Goal: Information Seeking & Learning: Learn about a topic

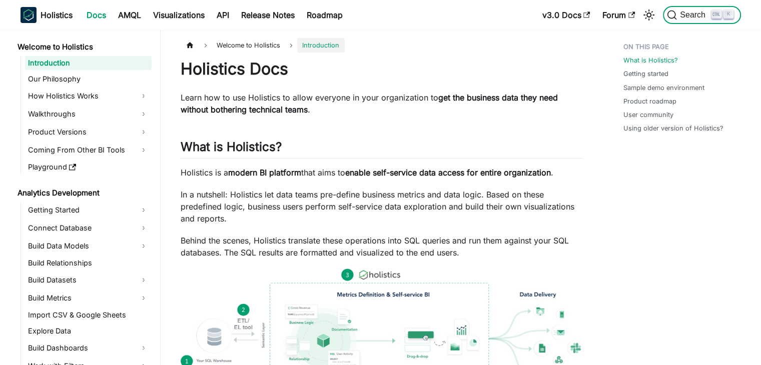
click at [686, 17] on span "Search" at bounding box center [694, 15] width 35 height 9
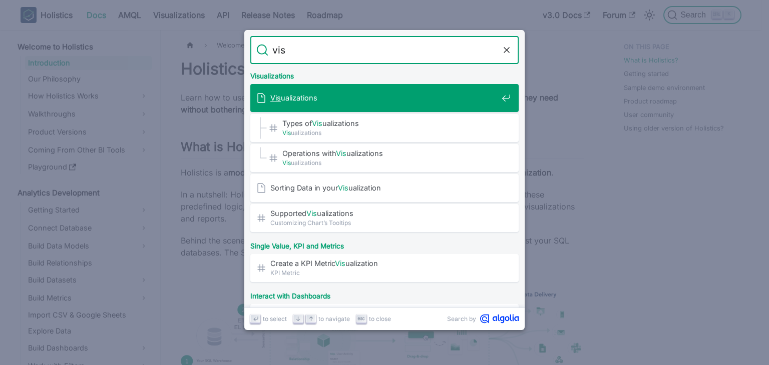
type input "visu"
click at [442, 87] on div "Visu alizations" at bounding box center [387, 98] width 262 height 28
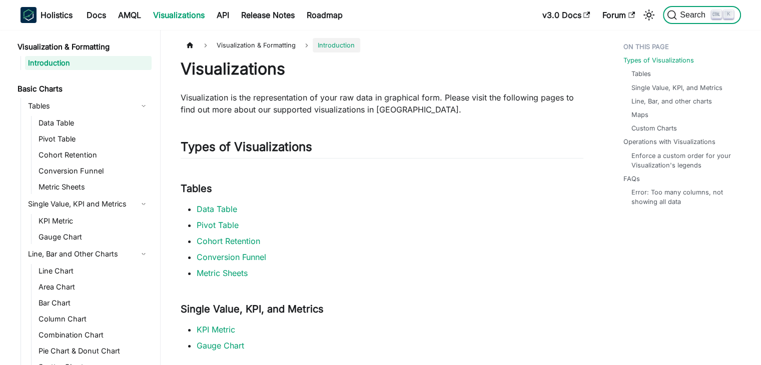
click at [709, 15] on span "Search" at bounding box center [694, 15] width 35 height 9
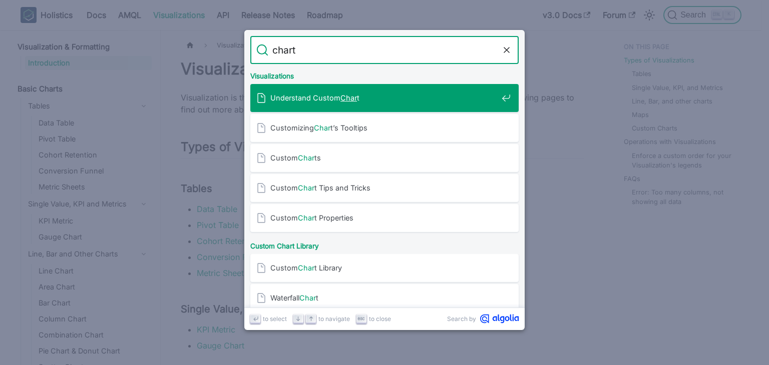
type input "charts"
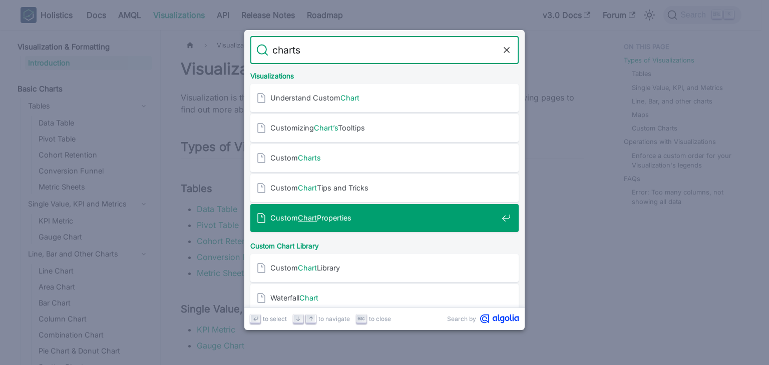
click at [366, 216] on span "Custom Chart Properties" at bounding box center [383, 218] width 227 height 10
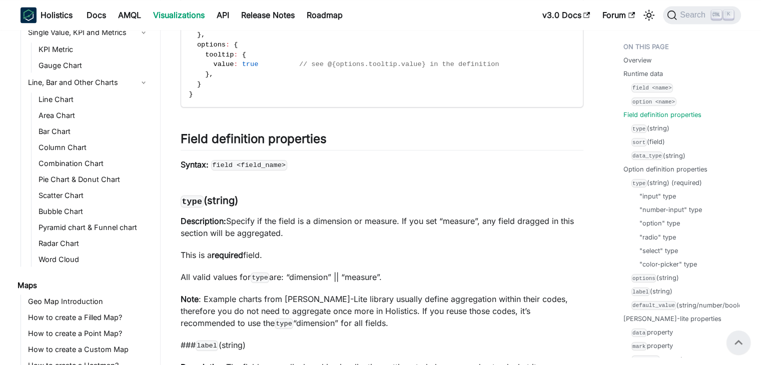
scroll to position [156, 0]
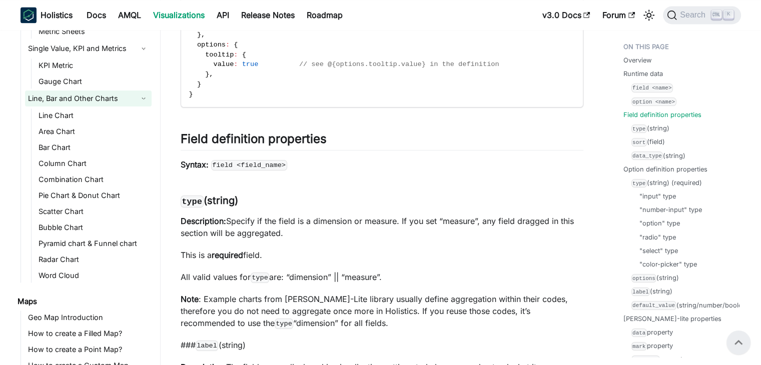
click at [89, 99] on link "Line, Bar and Other Charts" at bounding box center [88, 99] width 127 height 16
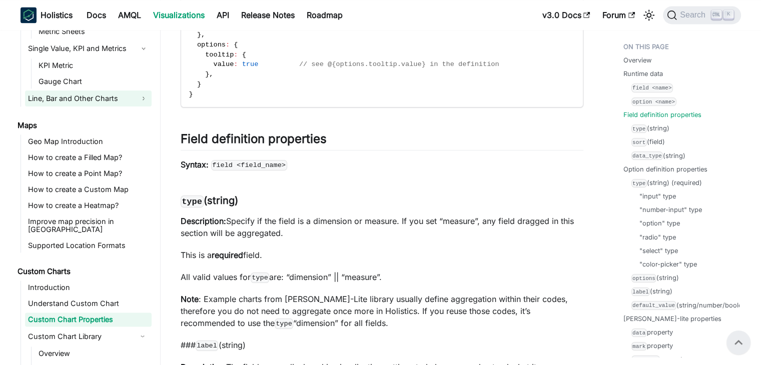
click at [90, 99] on link "Line, Bar and Other Charts" at bounding box center [88, 99] width 127 height 16
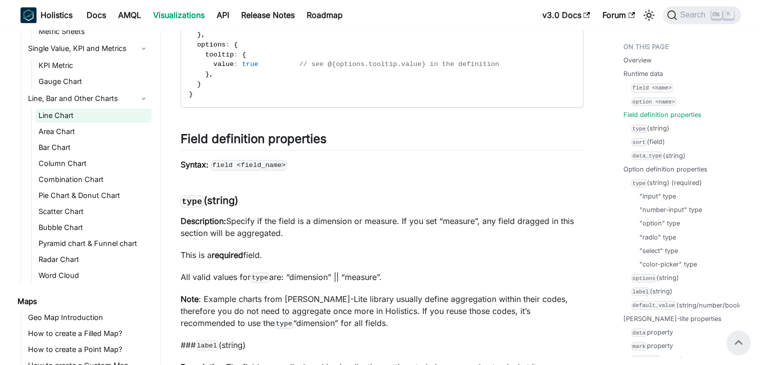
click at [94, 110] on link "Line Chart" at bounding box center [94, 116] width 116 height 14
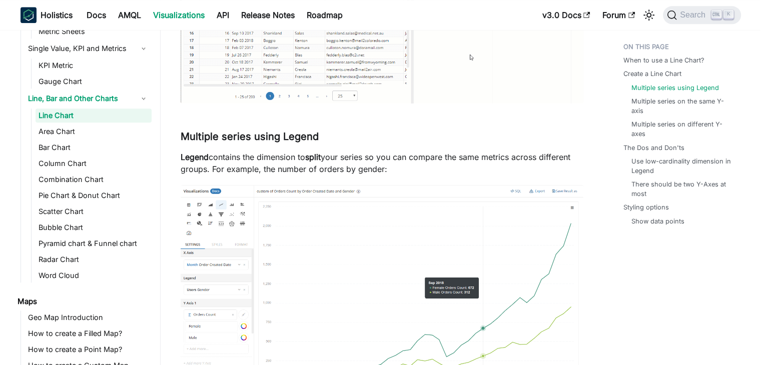
scroll to position [1020, 0]
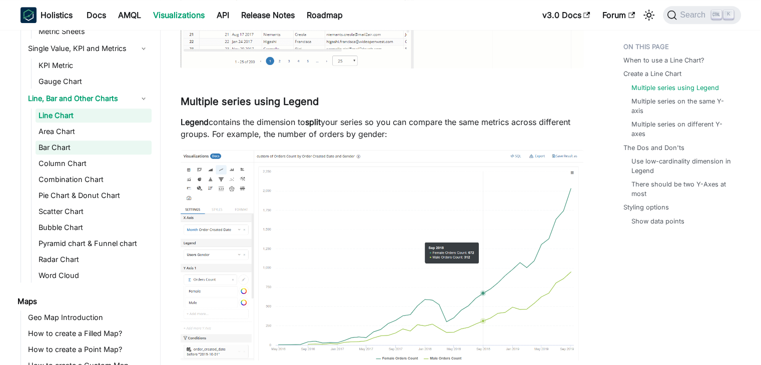
click at [71, 147] on link "Bar Chart" at bounding box center [94, 148] width 116 height 14
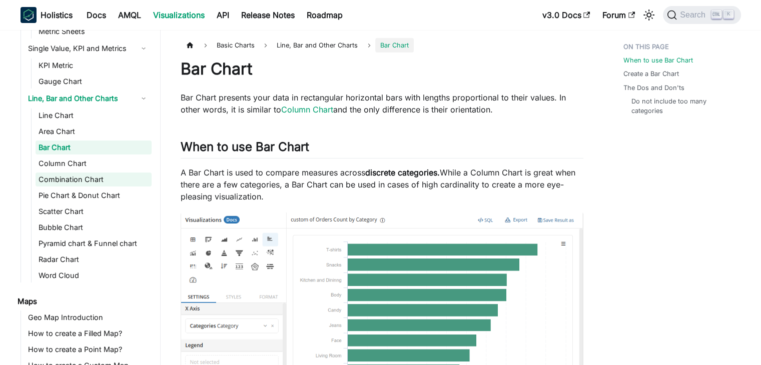
click at [81, 181] on link "Combination Chart" at bounding box center [94, 180] width 116 height 14
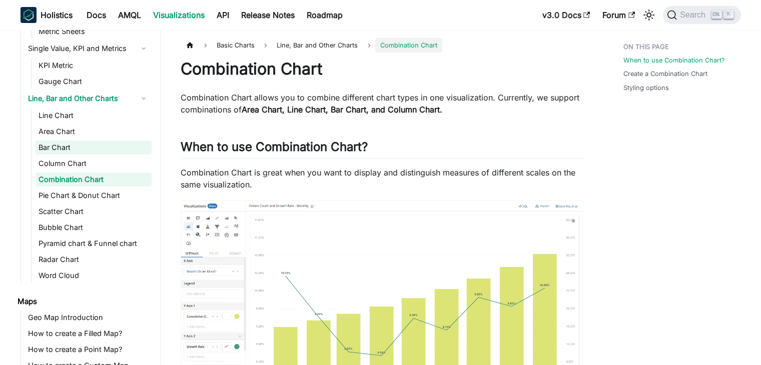
click at [66, 147] on link "Bar Chart" at bounding box center [94, 148] width 116 height 14
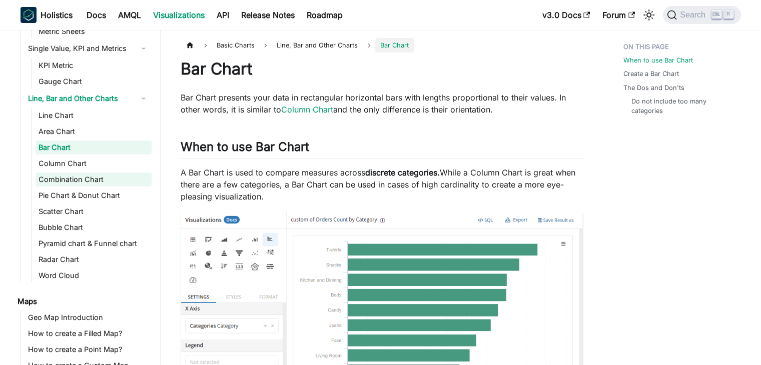
click at [89, 176] on link "Combination Chart" at bounding box center [94, 180] width 116 height 14
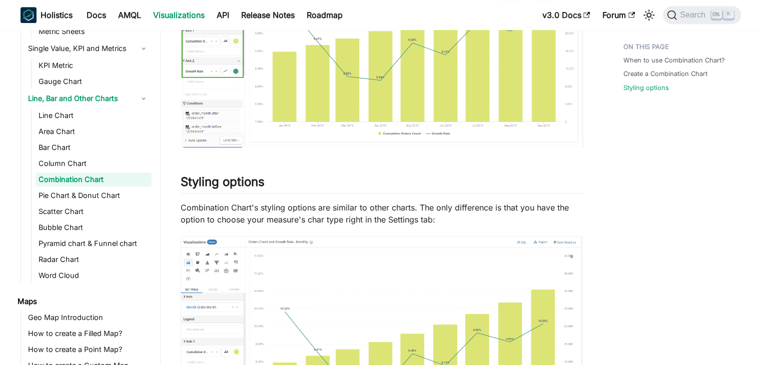
scroll to position [855, 0]
